Goal: Transaction & Acquisition: Purchase product/service

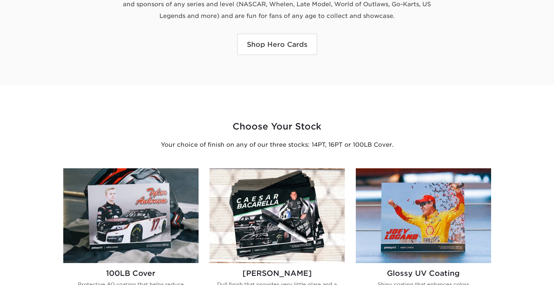
scroll to position [439, 0]
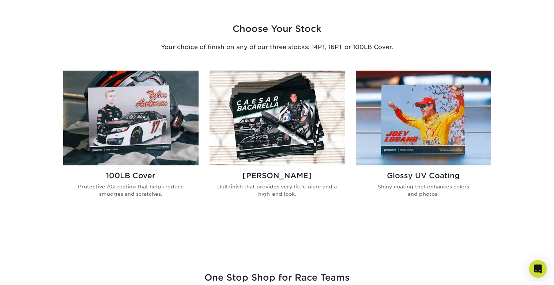
click at [421, 179] on h2 "Glossy UV Coating" at bounding box center [423, 175] width 124 height 9
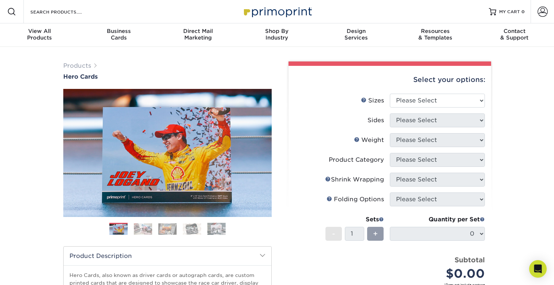
click at [135, 225] on img at bounding box center [143, 228] width 18 height 11
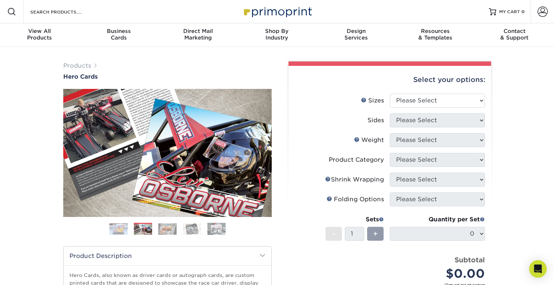
click at [168, 227] on img at bounding box center [167, 228] width 18 height 11
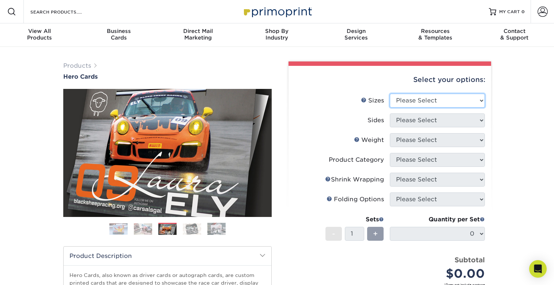
click at [451, 98] on select "Please Select 1.5" x 7" 4" x 6" 5" x 7" 6" x 8" 6" x 8.5" 6" x 9" 7" x 8.5" 7.5…" at bounding box center [437, 101] width 95 height 14
select select "8.50x11.00"
click at [390, 94] on select "Please Select 1.5" x 7" 4" x 6" 5" x 7" 6" x 8" 6" x 8.5" 6" x 9" 7" x 8.5" 7.5…" at bounding box center [437, 101] width 95 height 14
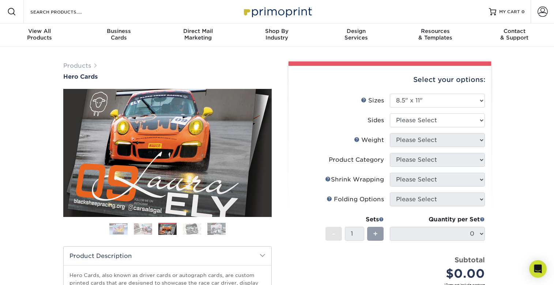
click at [115, 232] on img at bounding box center [118, 228] width 18 height 11
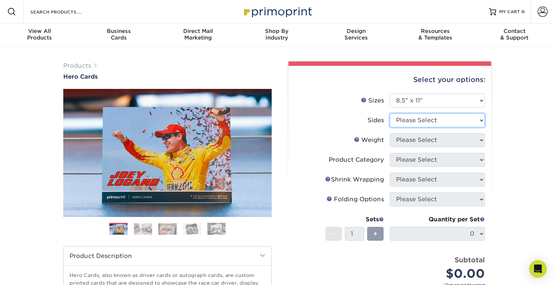
click at [420, 122] on select "Please Select Print Both Sides Print Front Only" at bounding box center [437, 120] width 95 height 14
select select "13abbda7-1d64-4f25-8bb2-c179b224825d"
click at [390, 113] on select "Please Select Print Both Sides Print Front Only" at bounding box center [437, 120] width 95 height 14
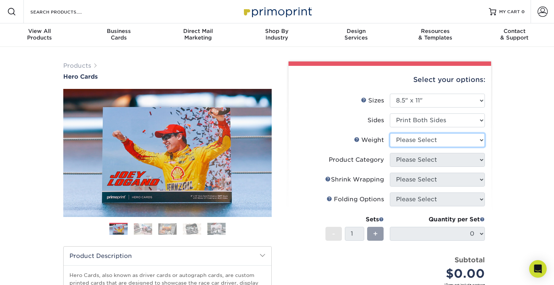
click at [453, 142] on select "Please Select 100LB 14PT 16PT" at bounding box center [437, 140] width 95 height 14
select select "16PT"
click at [390, 133] on select "Please Select 100LB 14PT 16PT" at bounding box center [437, 140] width 95 height 14
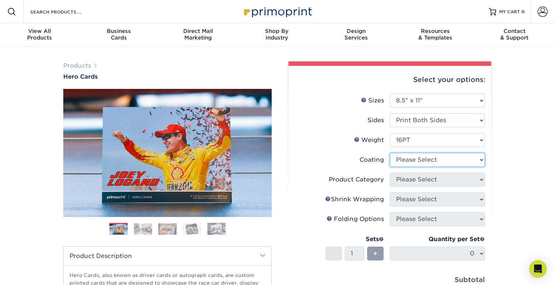
click at [431, 160] on select at bounding box center [437, 160] width 95 height 14
select select "121bb7b5-3b4d-429f-bd8d-bbf80e953313"
click at [390, 153] on select at bounding box center [437, 160] width 95 height 14
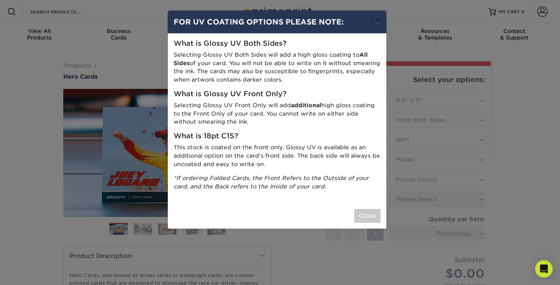
click at [380, 24] on button "×" at bounding box center [377, 21] width 17 height 20
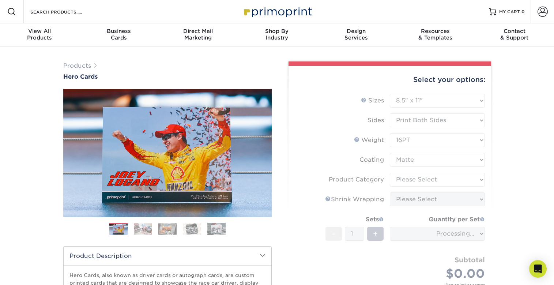
click at [347, 140] on form "Sizes Help Sizes Please Select 1.5" x 7" 4" x 6" 5" x 7" 6" x 8" 6" x 8.5" 6" x…" at bounding box center [389, 198] width 191 height 209
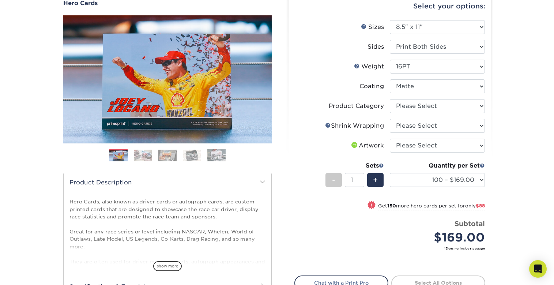
scroll to position [73, 0]
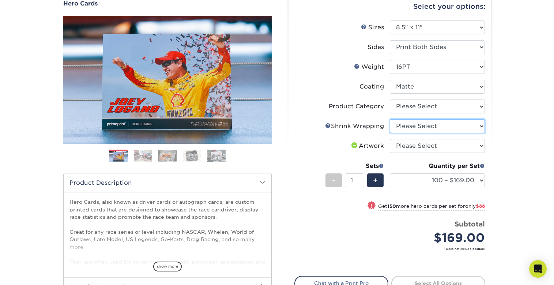
click at [423, 128] on select "Please Select No Shrink Wrapping Shrink Wrap 100 Per Package Shrink Wrap 50 Per…" at bounding box center [437, 126] width 95 height 14
select select "adc17b74-f534-473a-9ef4-338c46c4d266"
click at [390, 119] on select "Please Select No Shrink Wrapping Shrink Wrap 100 Per Package Shrink Wrap 50 Per…" at bounding box center [437, 126] width 95 height 14
select select "500 – $319.75"
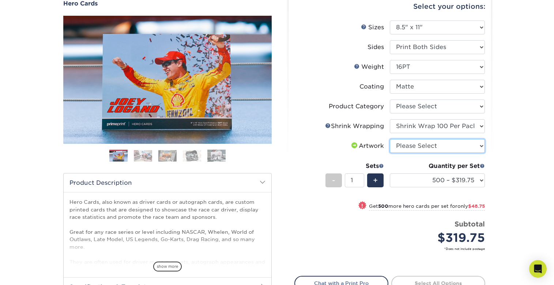
click at [439, 150] on select "Please Select I will upload files I need a design - $150" at bounding box center [437, 146] width 95 height 14
select select "upload"
click at [390, 139] on select "Please Select I will upload files I need a design - $150" at bounding box center [437, 146] width 95 height 14
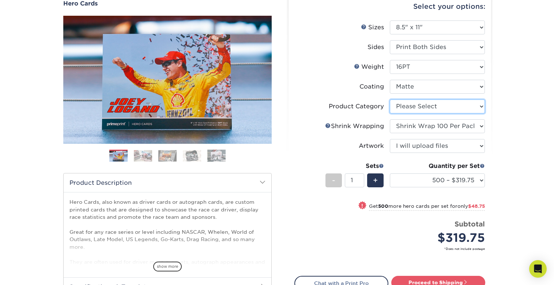
click at [426, 108] on select "Please Select Sell Sheets" at bounding box center [437, 106] width 95 height 14
select select "eddd4a87-9082-47bb-843b-3bca55f6c842"
click at [390, 99] on select "Please Select Sell Sheets" at bounding box center [437, 106] width 95 height 14
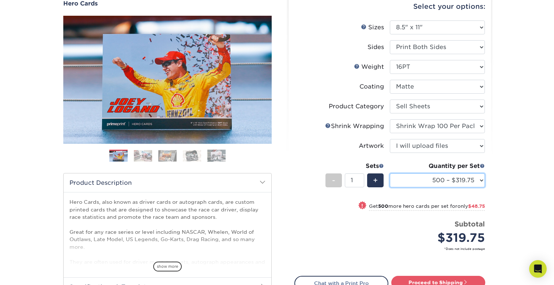
click at [422, 176] on select "100 – $169.00 250 – $257.00 500 – $319.75 1000 – $368.50 2500 – $618.75 5000 – …" at bounding box center [437, 180] width 95 height 14
select select "20000 – $4084.00"
click at [390, 173] on select "100 – $169.00 250 – $257.00 500 – $319.75 1000 – $368.50 2500 – $618.75 5000 – …" at bounding box center [437, 180] width 95 height 14
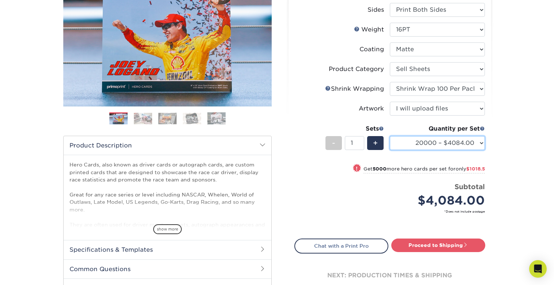
scroll to position [256, 0]
